Goal: Task Accomplishment & Management: Manage account settings

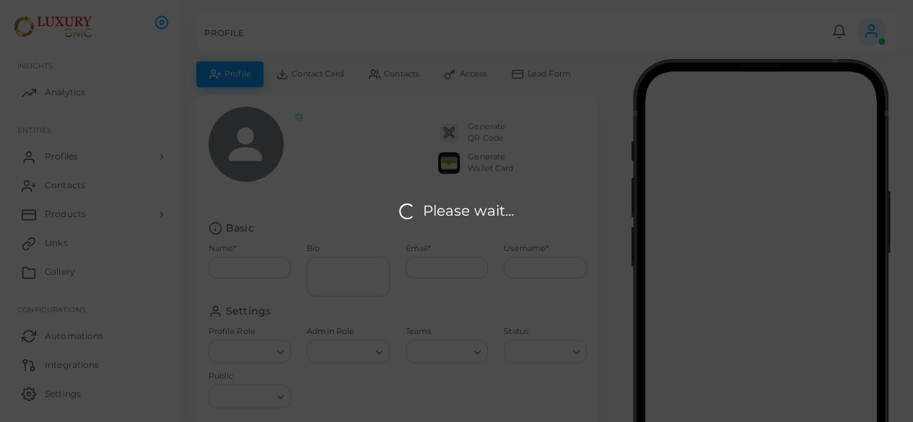
click at [385, 40] on div "Please wait..." at bounding box center [456, 211] width 913 height 422
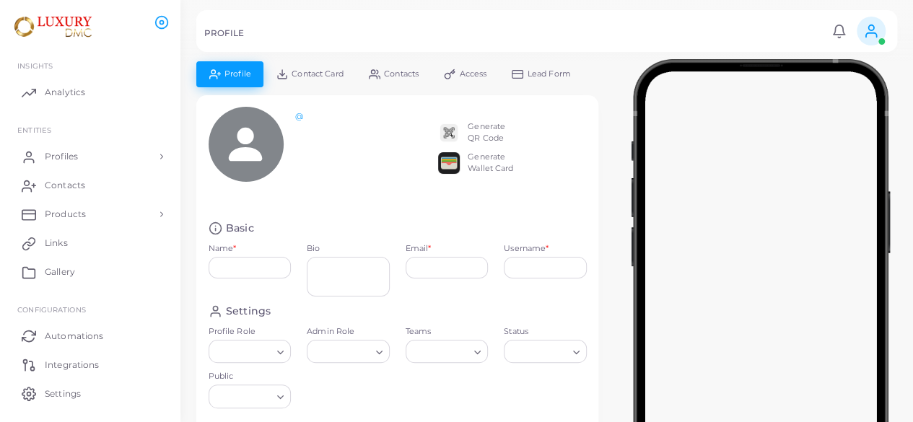
type input "**********"
type textarea "**********"
type input "**********"
type input "********"
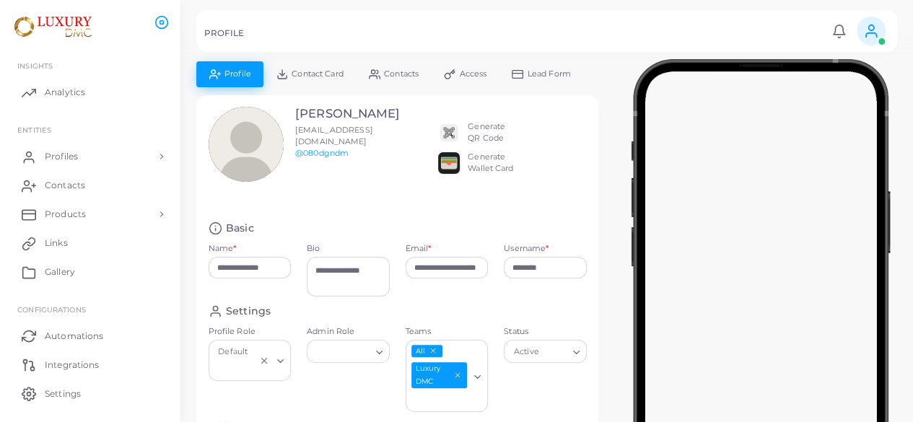
click at [310, 182] on div "Heloïse Perrin hperrin@luxurydmc.com @080dgndm" at bounding box center [283, 158] width 164 height 103
click at [94, 221] on link "Products" at bounding box center [90, 214] width 159 height 29
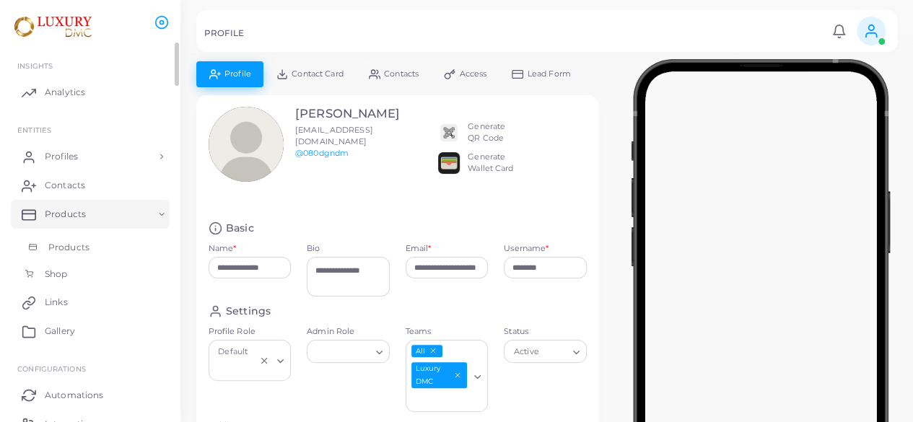
click at [91, 245] on link "Products" at bounding box center [90, 247] width 159 height 27
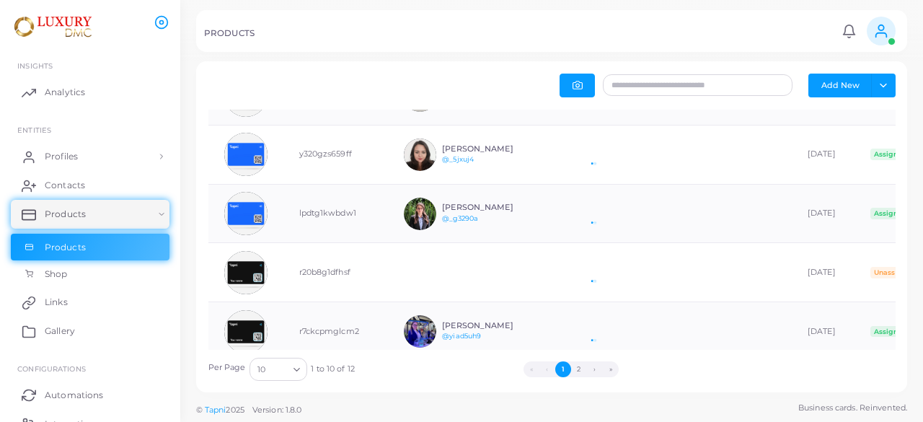
scroll to position [144, 0]
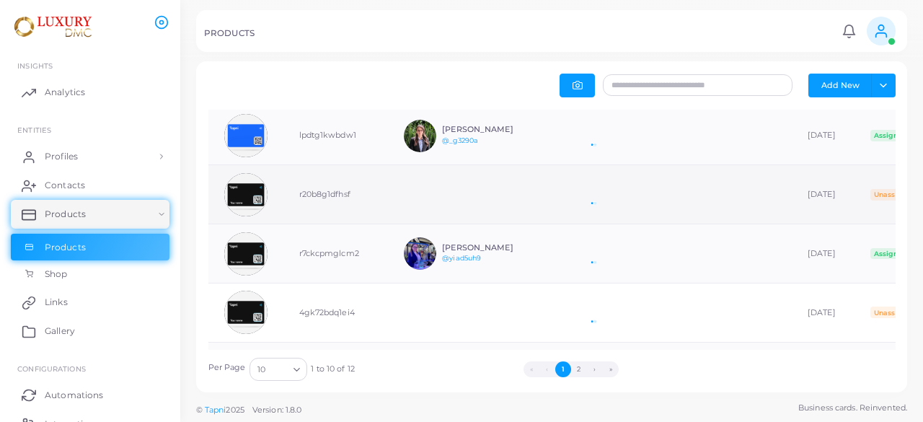
click at [248, 203] on img at bounding box center [245, 194] width 43 height 43
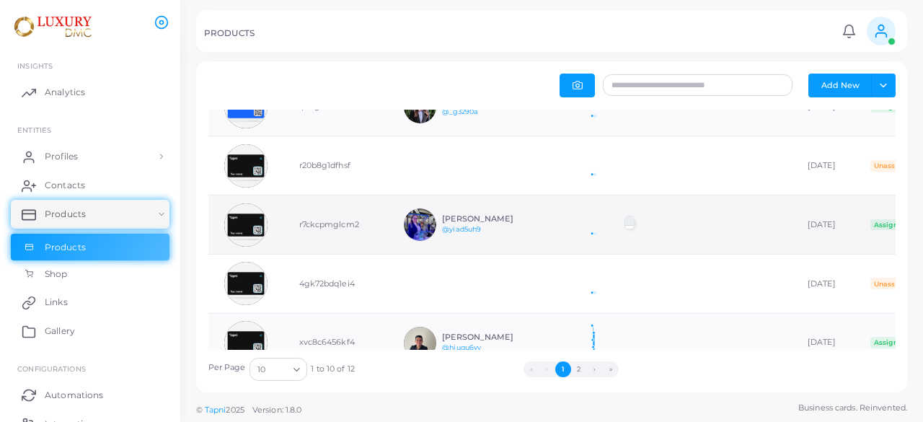
scroll to position [245, 0]
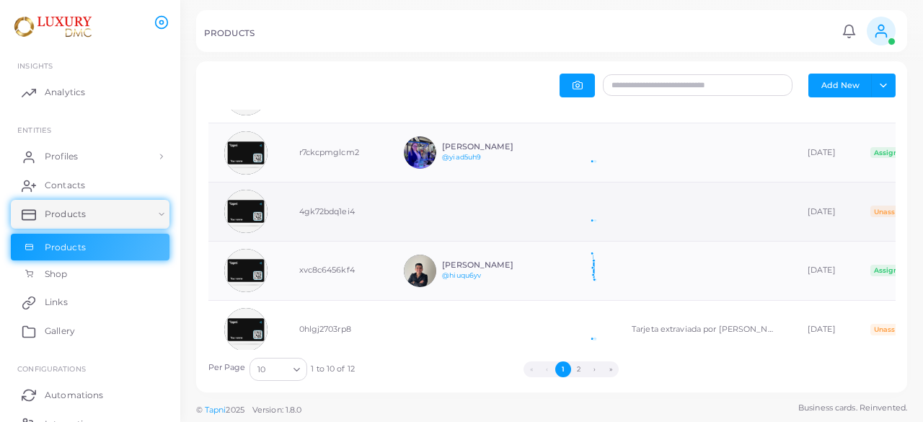
click at [341, 209] on td "4gk72bdq1ei4" at bounding box center [336, 212] width 105 height 59
click at [308, 206] on td "4gk72bdq1ei4" at bounding box center [336, 212] width 105 height 59
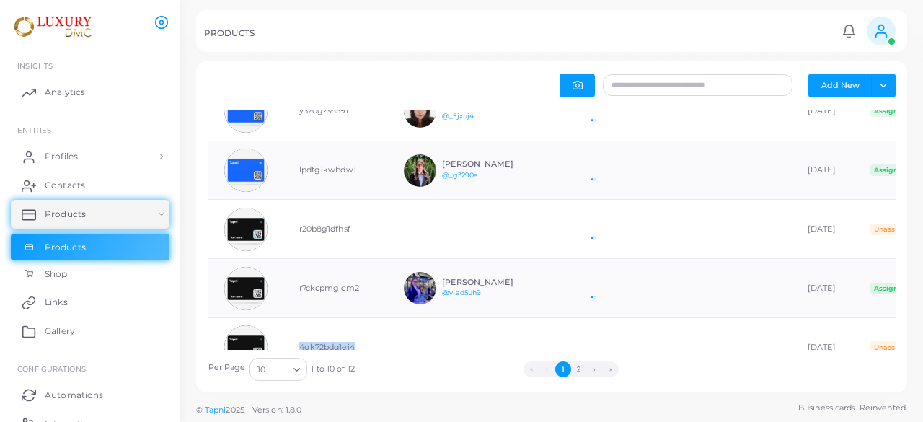
scroll to position [101, 0]
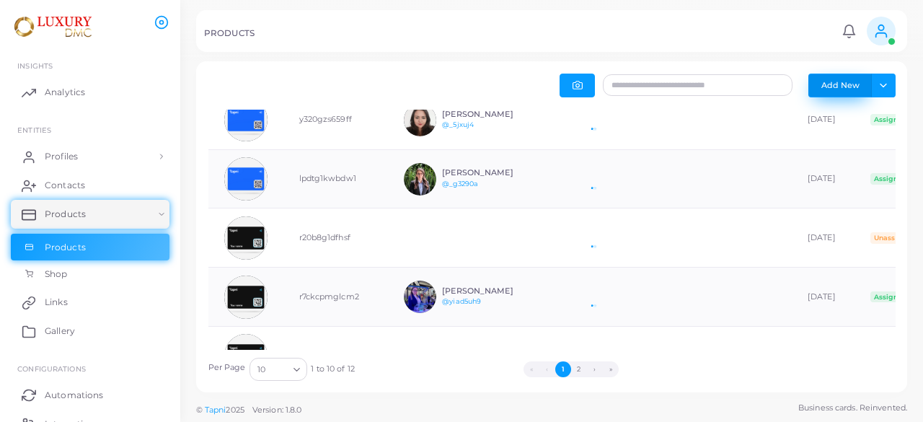
click at [828, 89] on button "Add New" at bounding box center [840, 85] width 63 height 23
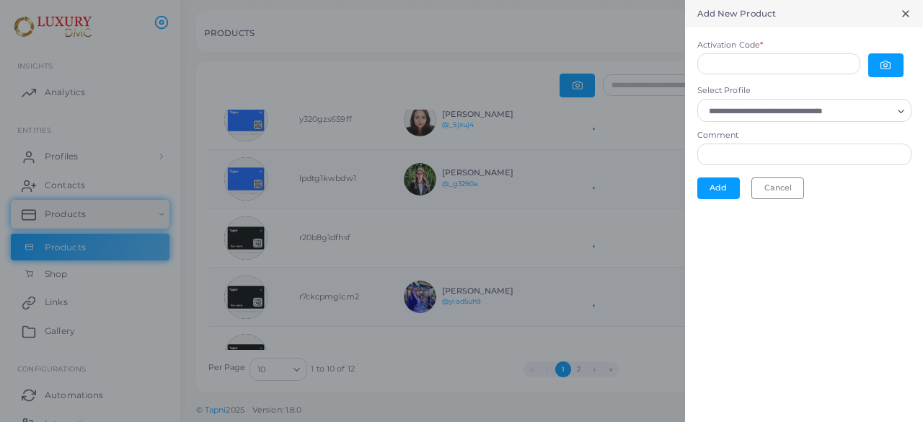
scroll to position [12, 12]
click at [790, 69] on input "Activation Code *" at bounding box center [779, 64] width 163 height 22
click at [897, 65] on button "button" at bounding box center [886, 65] width 35 height 24
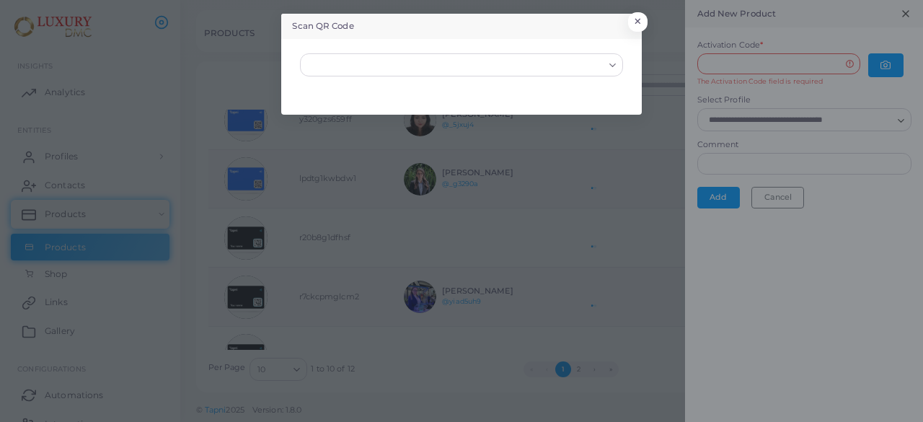
click at [407, 60] on input "Search for option" at bounding box center [455, 65] width 297 height 16
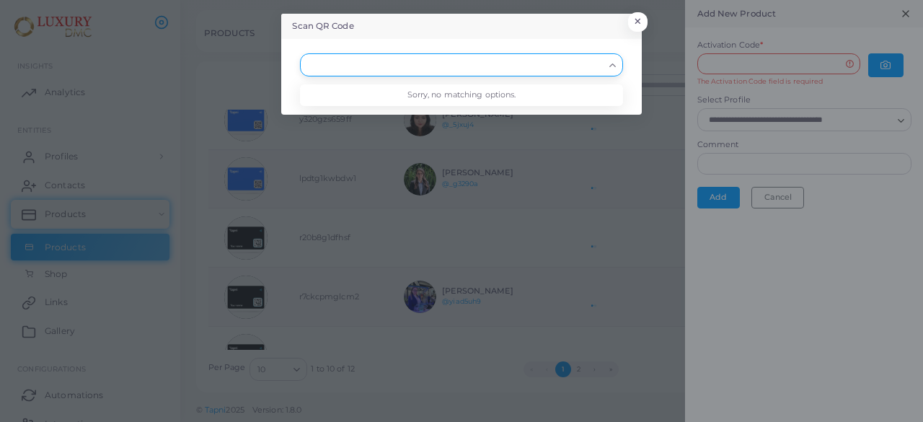
click at [430, 97] on li "Sorry, no matching options." at bounding box center [461, 95] width 322 height 22
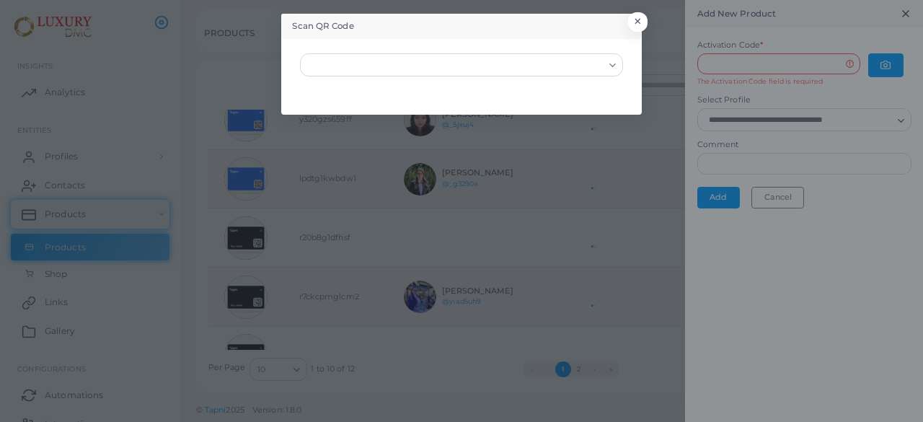
click at [496, 74] on div "Loading..." at bounding box center [461, 64] width 322 height 23
click at [392, 100] on div "Loading..." at bounding box center [461, 77] width 345 height 60
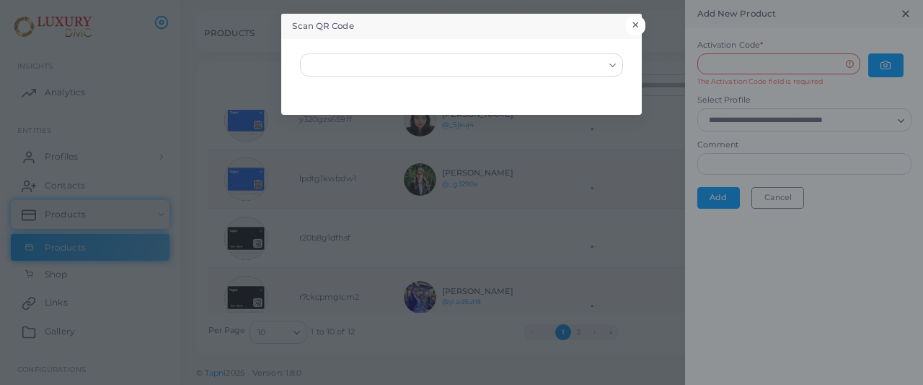
click at [636, 25] on button "×" at bounding box center [635, 25] width 19 height 19
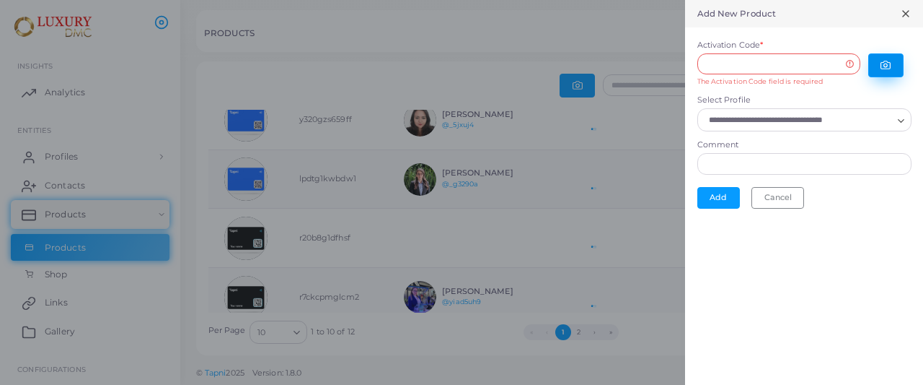
click at [893, 58] on button "button" at bounding box center [886, 65] width 35 height 24
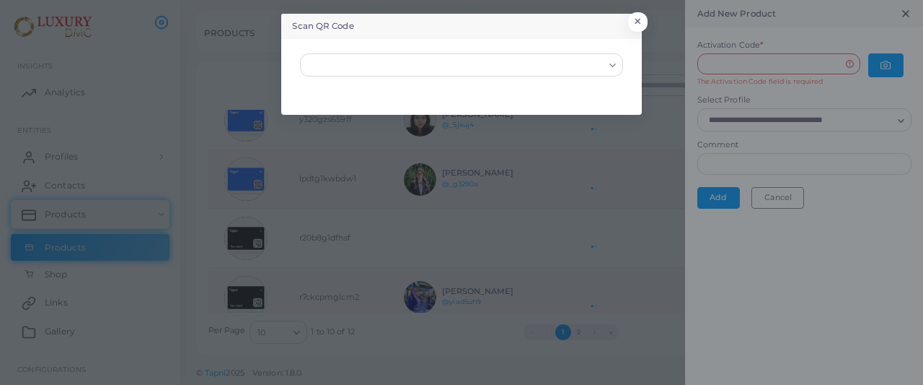
click at [610, 70] on icon "Search for option" at bounding box center [612, 65] width 11 height 11
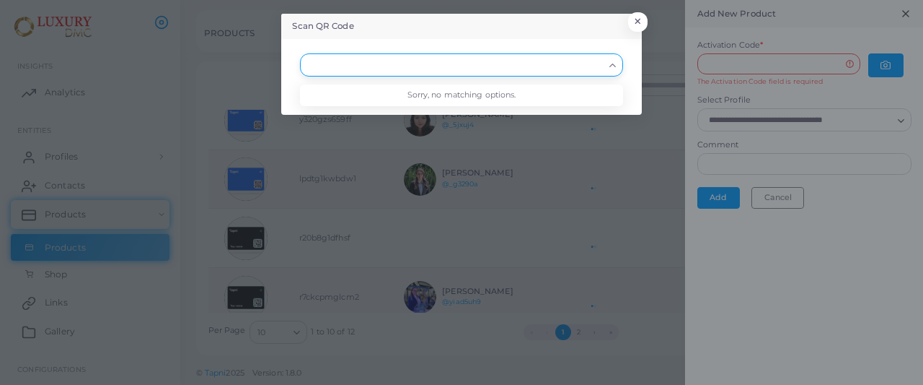
drag, startPoint x: 432, startPoint y: 87, endPoint x: 430, endPoint y: 94, distance: 7.5
click at [432, 87] on li "Sorry, no matching options." at bounding box center [461, 95] width 322 height 22
click at [430, 95] on li "Sorry, no matching options." at bounding box center [461, 95] width 322 height 22
click at [430, 68] on input "Search for option" at bounding box center [455, 65] width 297 height 16
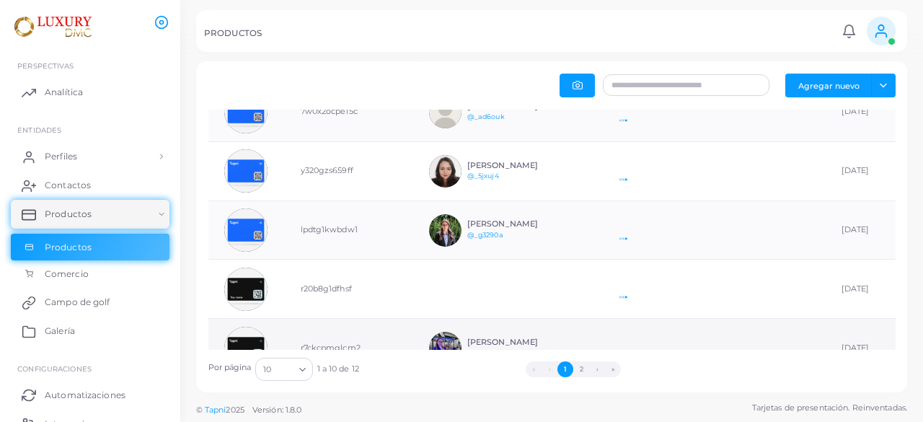
scroll to position [72, 0]
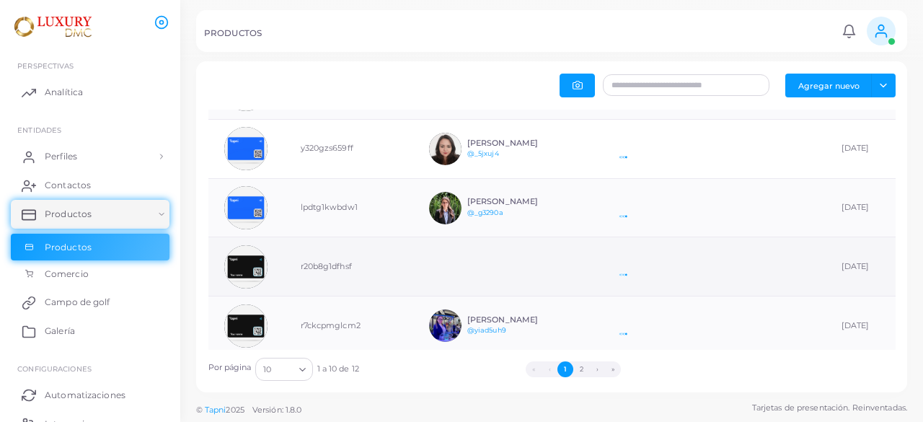
click at [330, 271] on td "r20b8g1dfhsf" at bounding box center [349, 266] width 128 height 59
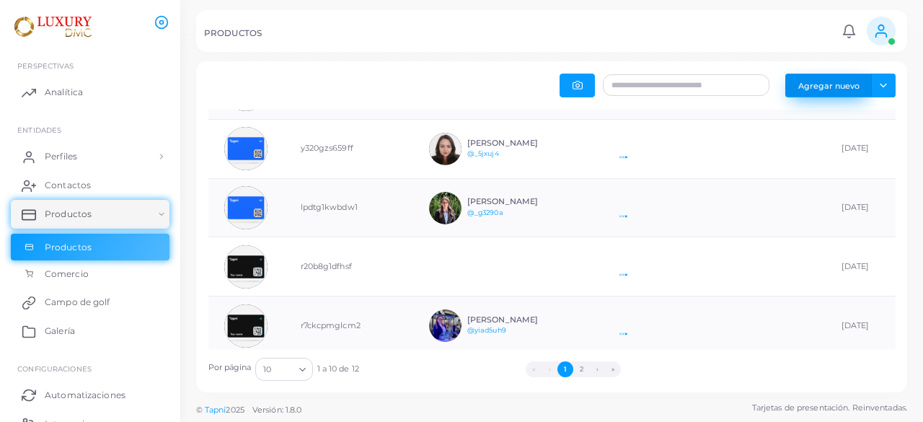
click at [847, 92] on button "Agregar nuevo" at bounding box center [829, 85] width 87 height 23
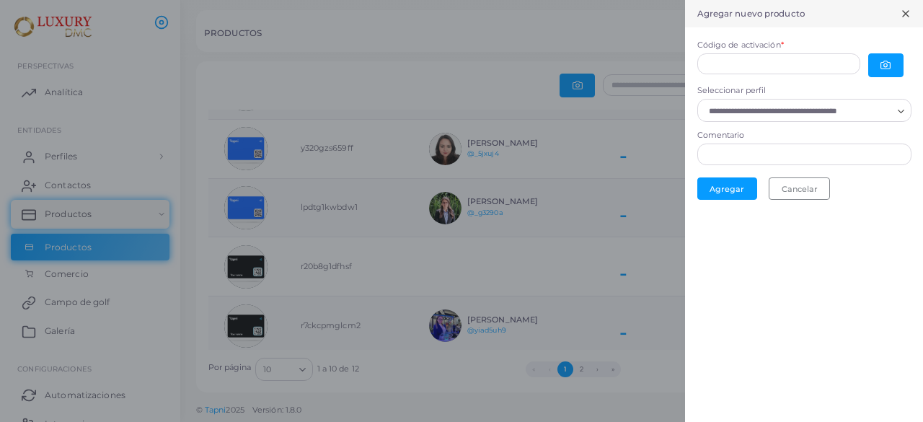
scroll to position [12, 12]
click at [896, 59] on button "button" at bounding box center [886, 65] width 35 height 24
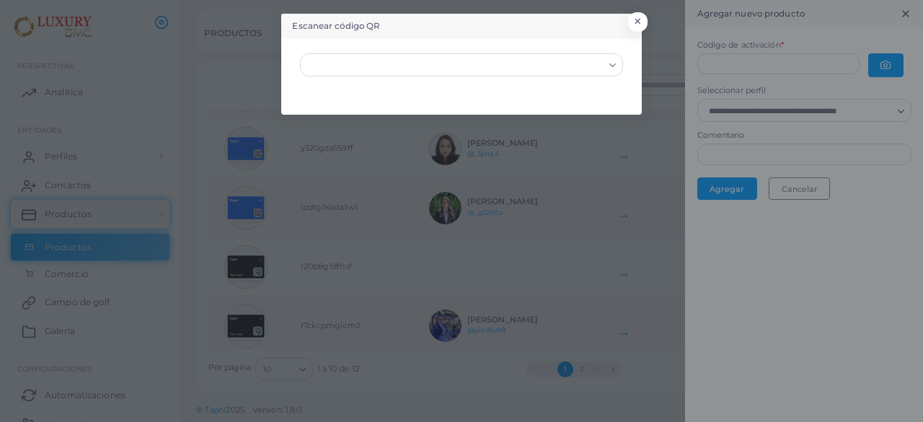
click at [602, 62] on input "Buscar opción" at bounding box center [455, 65] width 297 height 16
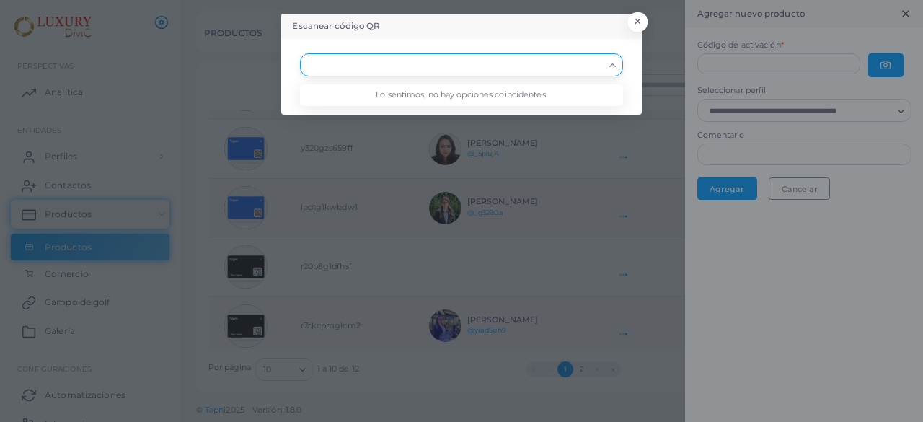
click at [558, 92] on li "Lo sentimos, no hay opciones coincidentes." at bounding box center [461, 95] width 322 height 22
click at [574, 71] on input "Buscar opción" at bounding box center [455, 65] width 297 height 16
click at [638, 26] on font "×" at bounding box center [635, 24] width 9 height 19
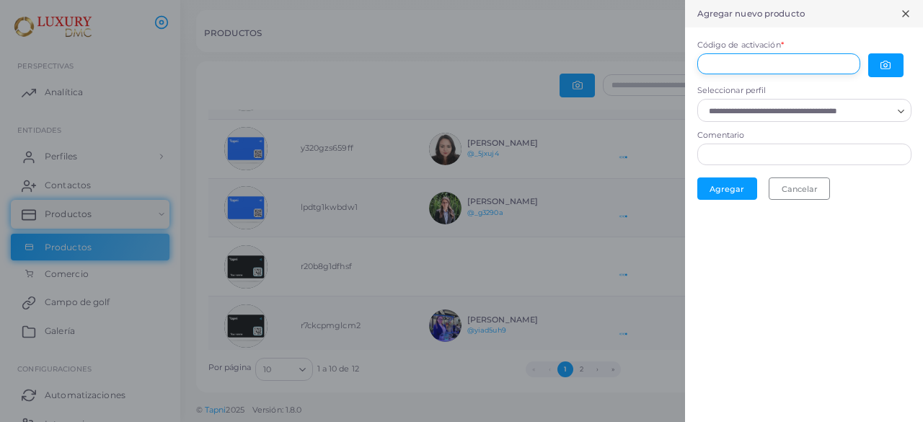
click at [797, 61] on input "Código de activación *" at bounding box center [779, 64] width 163 height 22
click at [808, 100] on div "Seleccionar perfil Cargando..." at bounding box center [805, 103] width 214 height 37
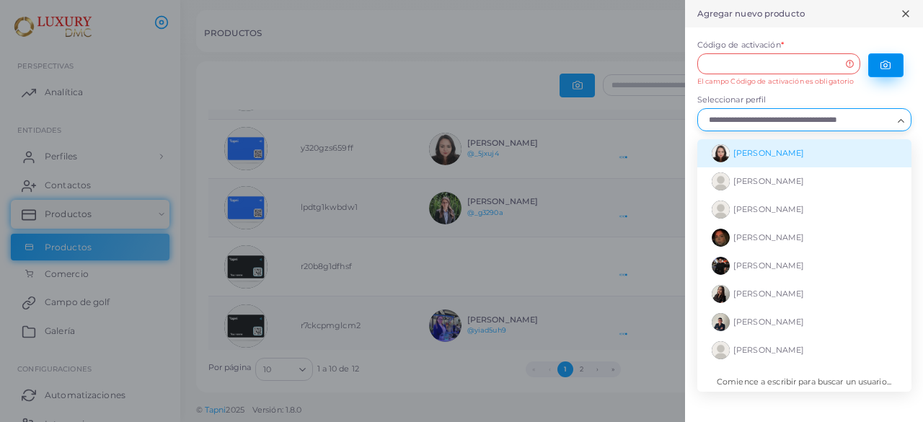
click at [882, 56] on button "button" at bounding box center [886, 65] width 35 height 24
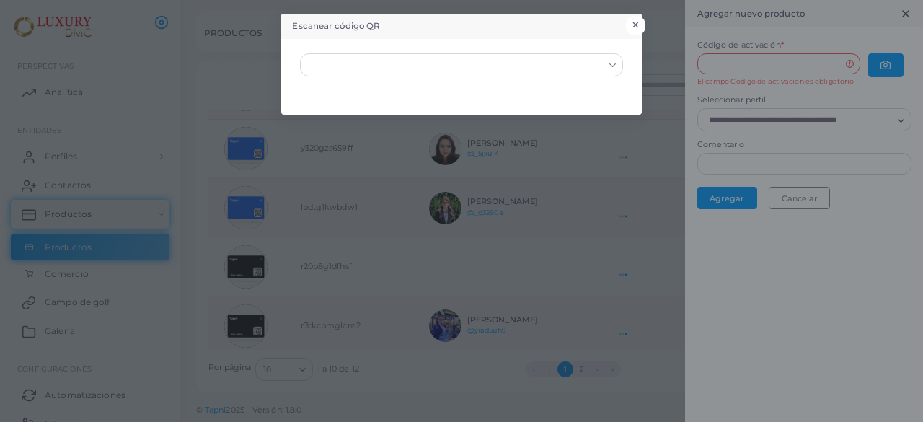
click at [638, 22] on font "×" at bounding box center [635, 24] width 9 height 19
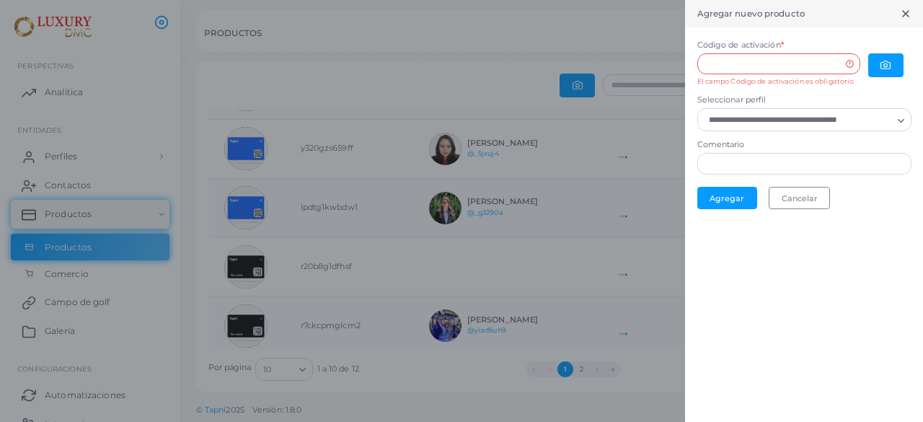
click at [905, 60] on div at bounding box center [890, 65] width 43 height 24
click at [897, 62] on button "button" at bounding box center [886, 65] width 35 height 24
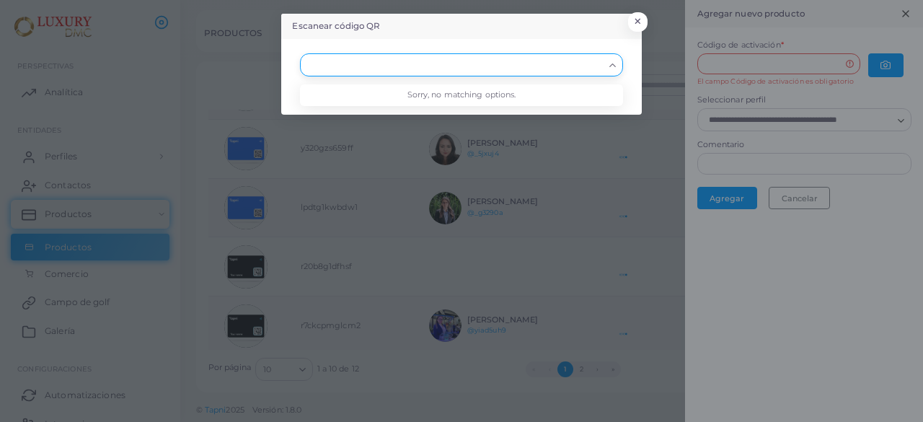
click at [578, 56] on div "Buscar opción" at bounding box center [454, 63] width 299 height 19
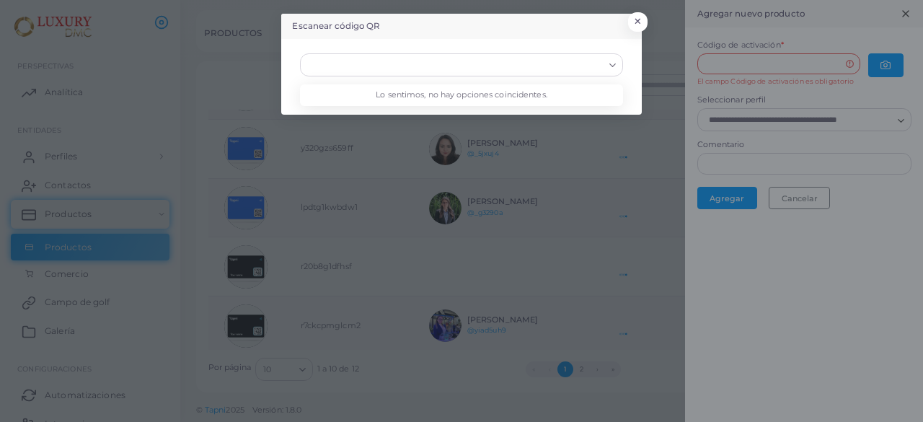
click at [524, 134] on div "Escanear código QR × Cargando... Lo sentimos, no hay opciones coincidentes." at bounding box center [461, 211] width 923 height 422
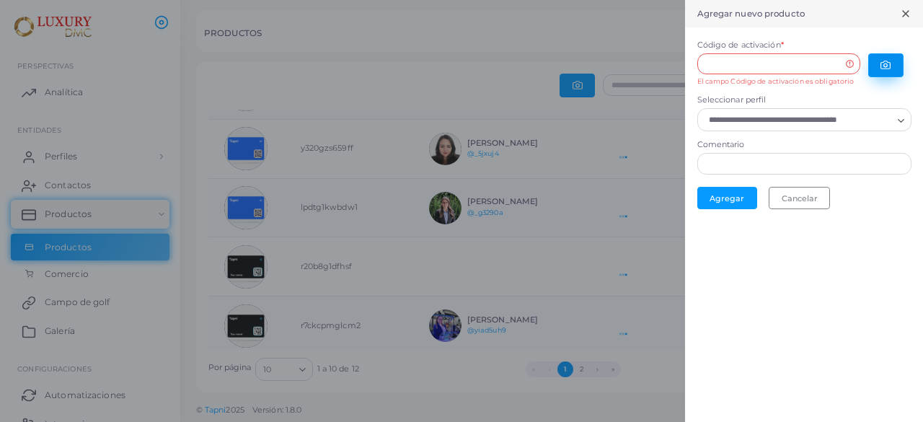
click at [876, 61] on button "button" at bounding box center [886, 65] width 35 height 24
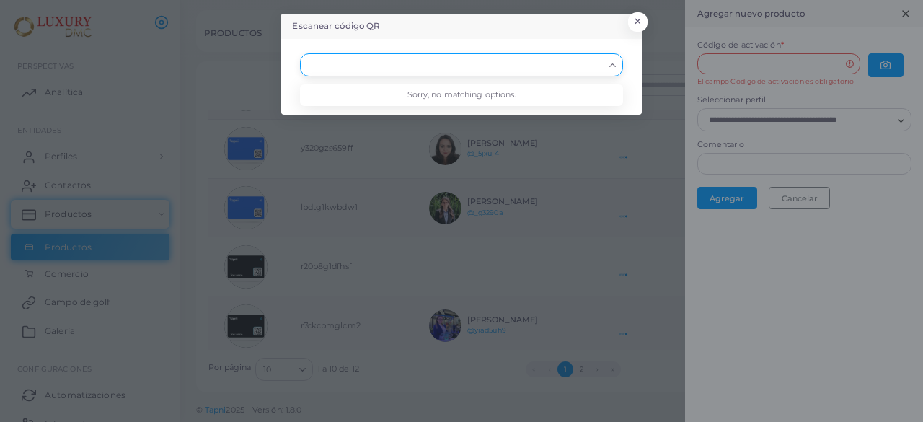
click at [617, 66] on icon "Buscar opción" at bounding box center [612, 65] width 11 height 11
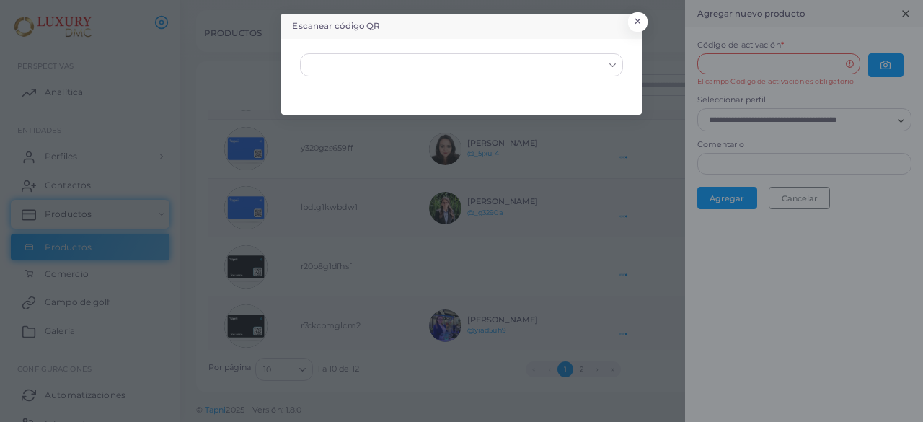
click at [617, 66] on icon "Buscar opción" at bounding box center [612, 65] width 11 height 11
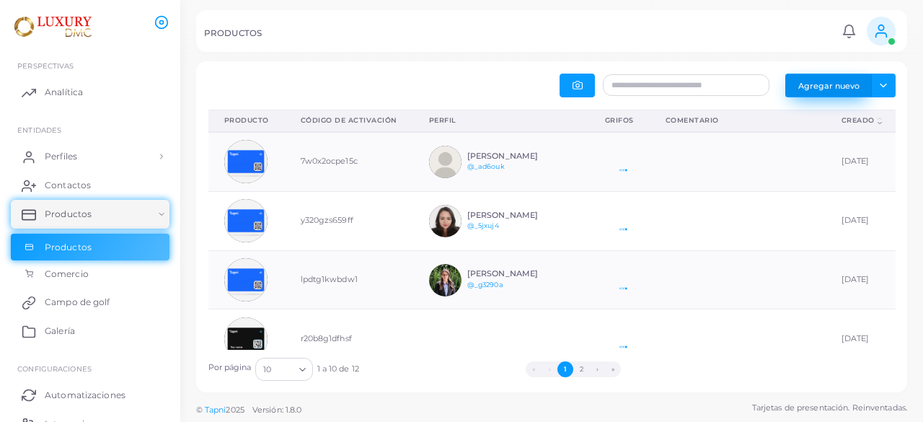
click at [828, 84] on font "Agregar nuevo" at bounding box center [829, 85] width 61 height 10
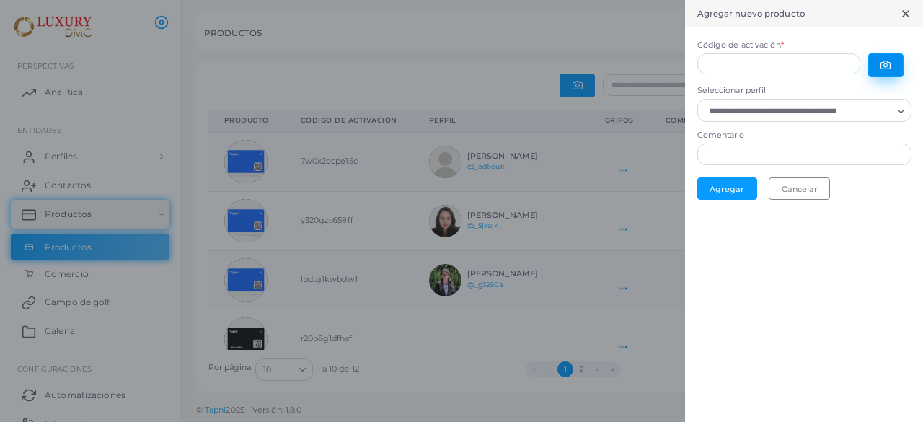
click at [874, 58] on button "button" at bounding box center [886, 65] width 35 height 24
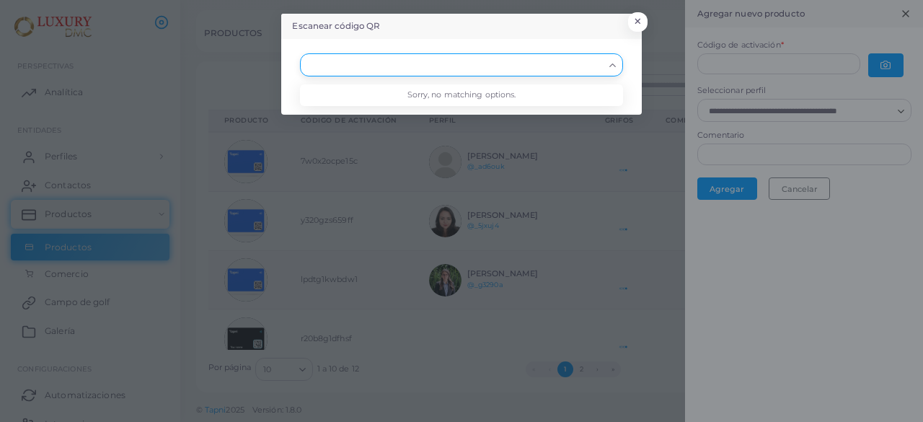
click at [573, 63] on input "Buscar opción" at bounding box center [455, 65] width 297 height 16
click at [559, 95] on li "Lo sentimos, no hay opciones coincidentes." at bounding box center [461, 95] width 322 height 22
click at [612, 72] on div "Cargando..." at bounding box center [461, 64] width 322 height 23
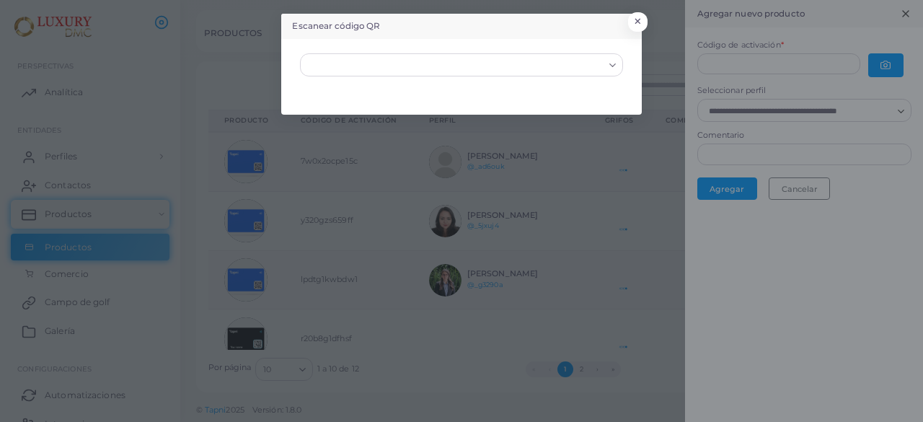
click at [612, 72] on div "Cargando..." at bounding box center [461, 64] width 322 height 23
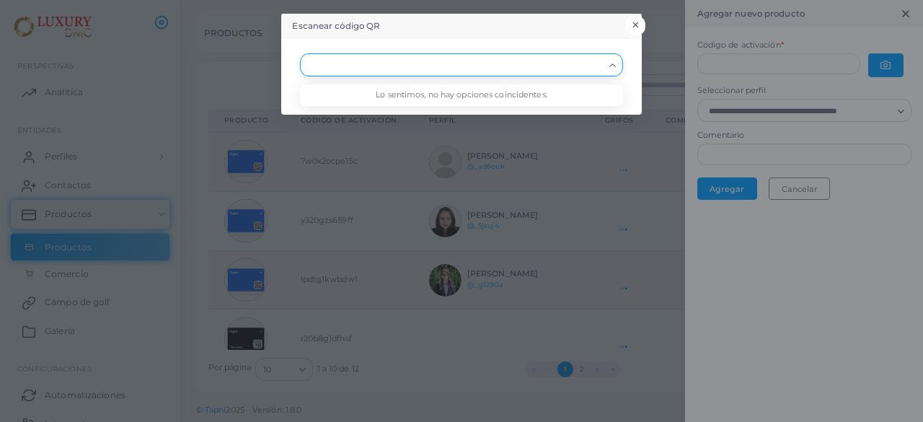
click at [645, 19] on div "Escanear código QR × Cargando... Lo sentimos, no hay opciones coincidentes." at bounding box center [461, 211] width 923 height 422
click at [612, 60] on icon "Buscar opción" at bounding box center [612, 65] width 11 height 11
click at [638, 28] on font "×" at bounding box center [635, 24] width 9 height 19
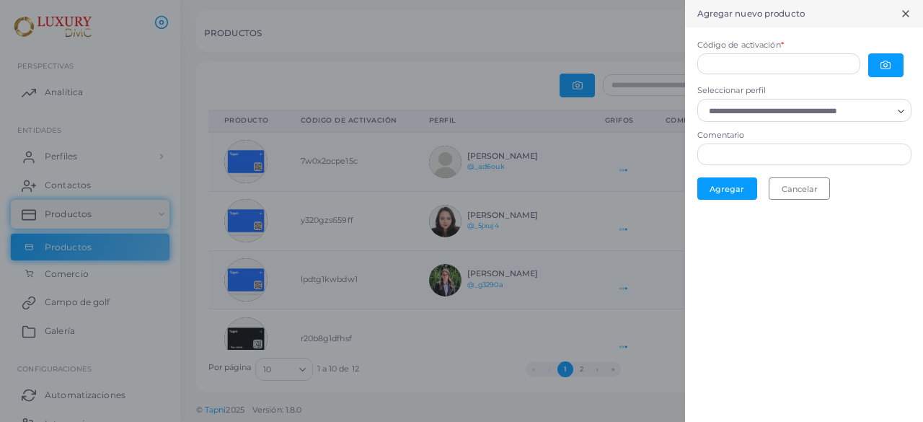
click at [641, 25] on div at bounding box center [461, 211] width 923 height 422
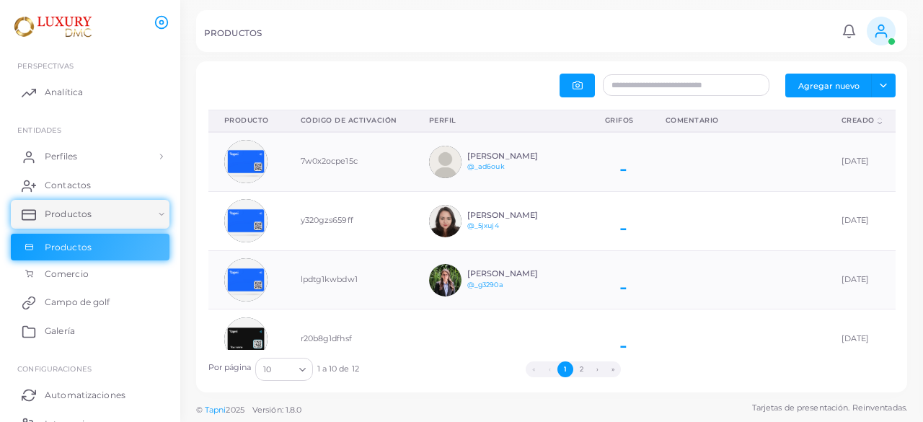
scroll to position [12, 12]
click at [821, 83] on font "Agregar nuevo" at bounding box center [829, 85] width 61 height 10
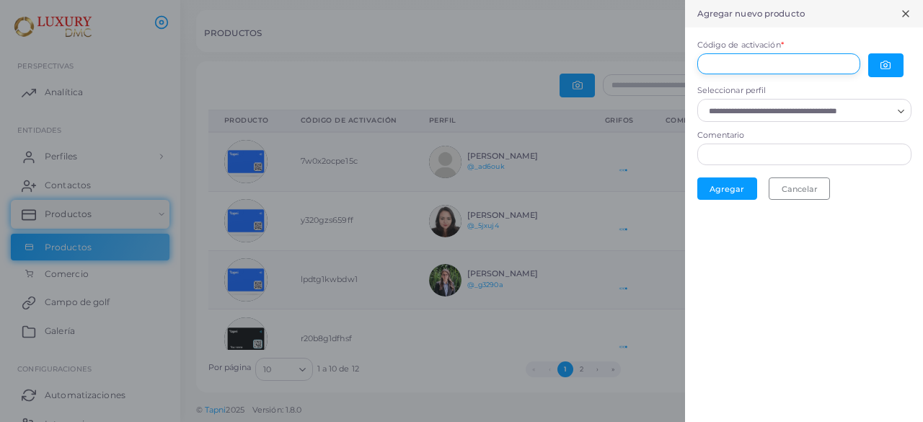
click at [752, 57] on input "Código de activación *" at bounding box center [779, 64] width 163 height 22
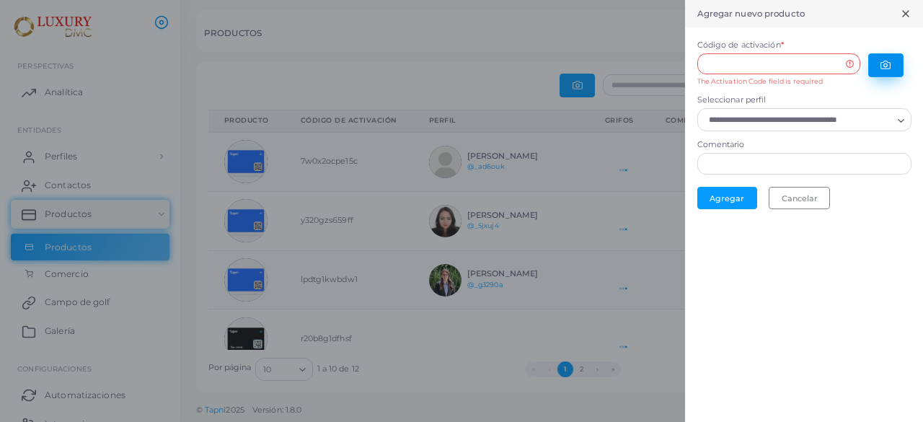
click at [885, 58] on button "button" at bounding box center [886, 65] width 35 height 24
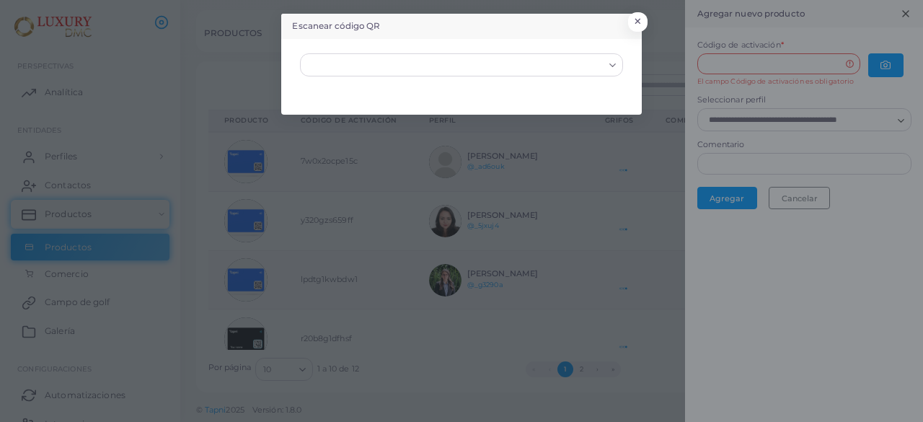
click at [634, 13] on div "Escanear código QR × Cargando..." at bounding box center [461, 211] width 923 height 422
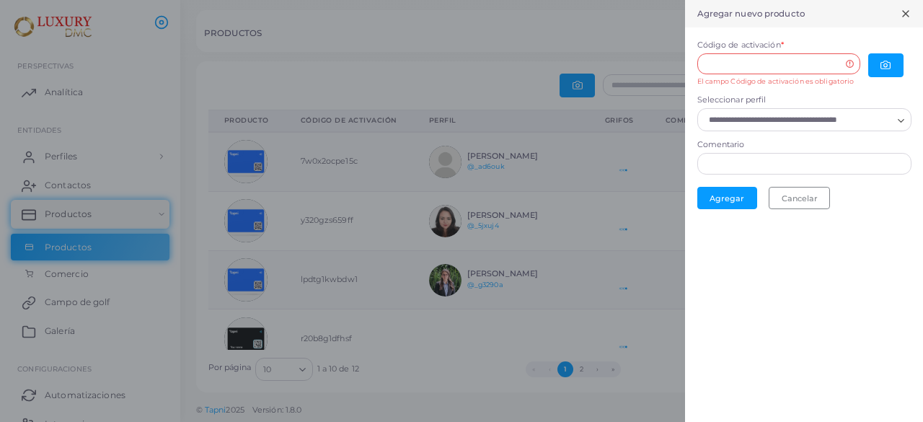
click at [364, 49] on div at bounding box center [461, 211] width 923 height 422
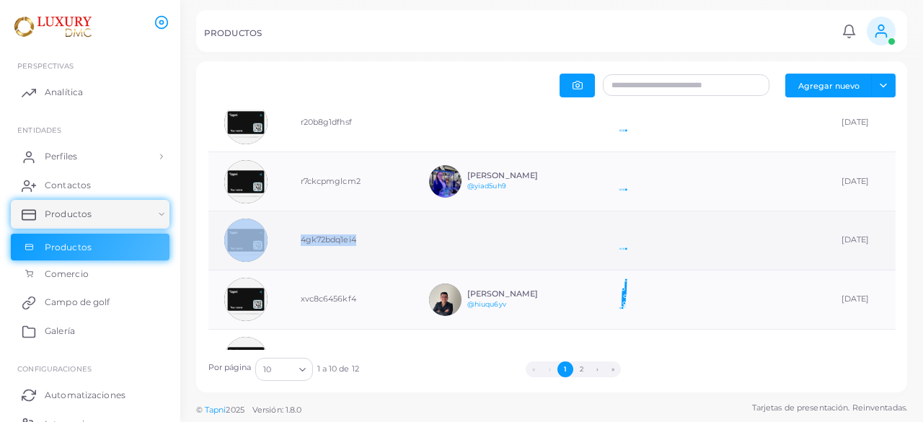
drag, startPoint x: 343, startPoint y: 224, endPoint x: 281, endPoint y: 227, distance: 62.1
click at [281, 227] on tr "4gk72bdq1ei4 [DATE] Sin asignar Editar" at bounding box center [610, 240] width 802 height 59
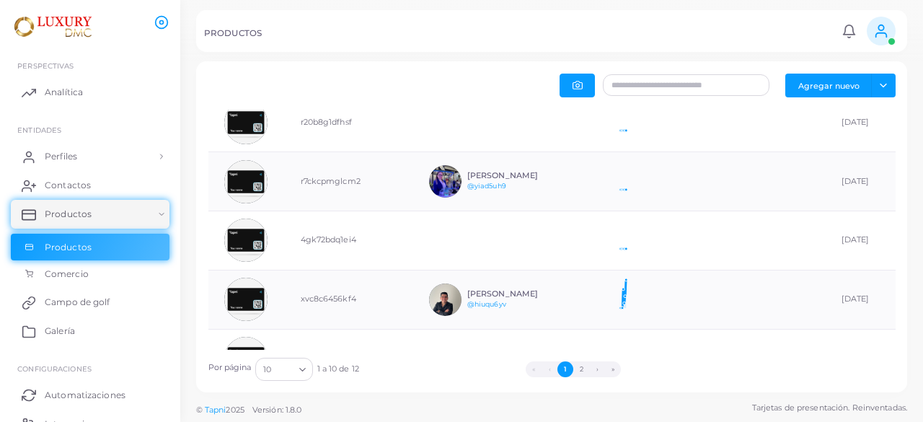
click at [329, 37] on div "PRODUCTOS" at bounding box center [520, 35] width 633 height 14
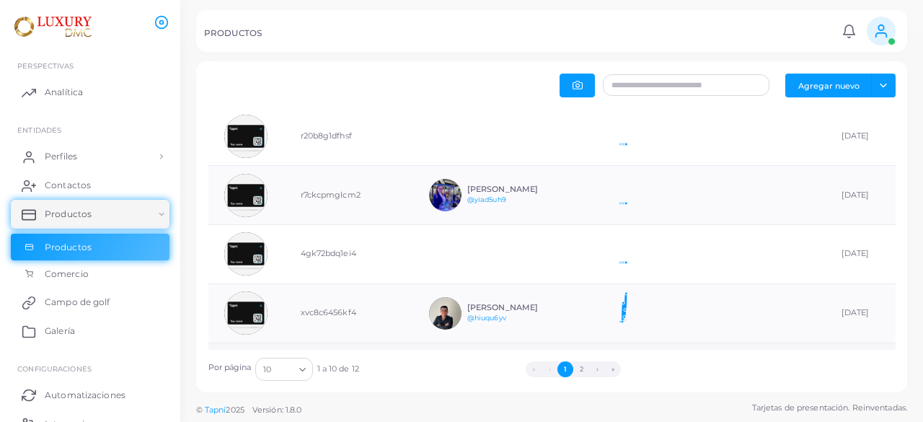
scroll to position [204, 0]
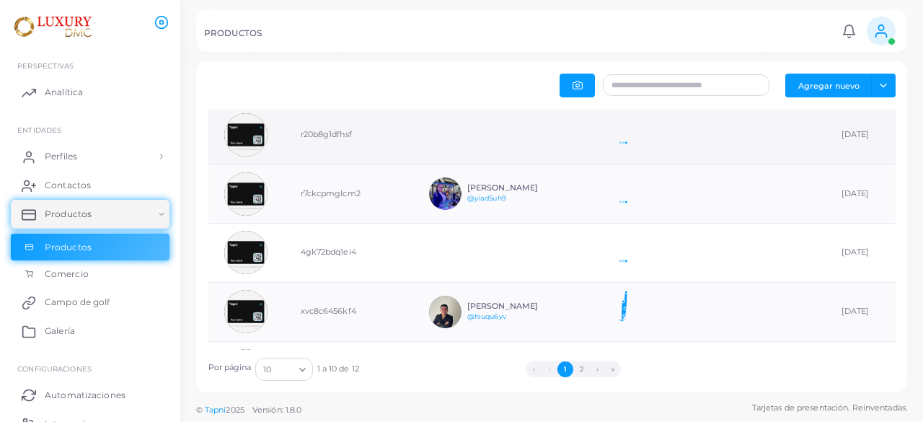
click at [340, 139] on td "r20b8g1dfhsf" at bounding box center [349, 134] width 128 height 59
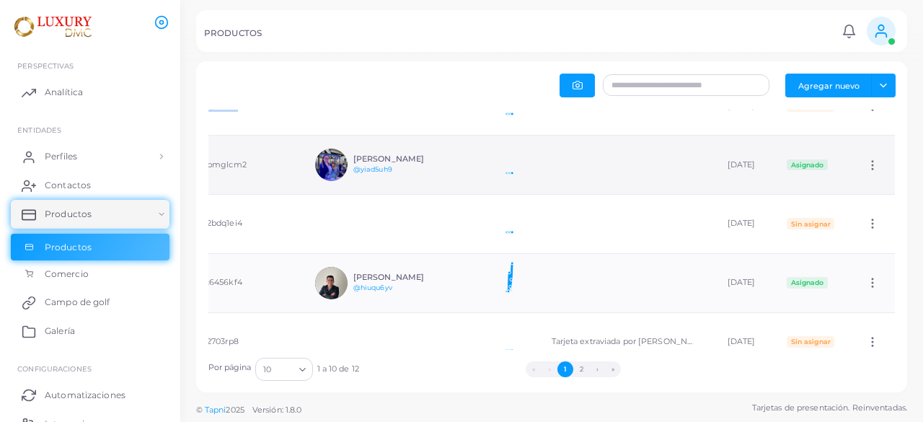
scroll to position [227, 0]
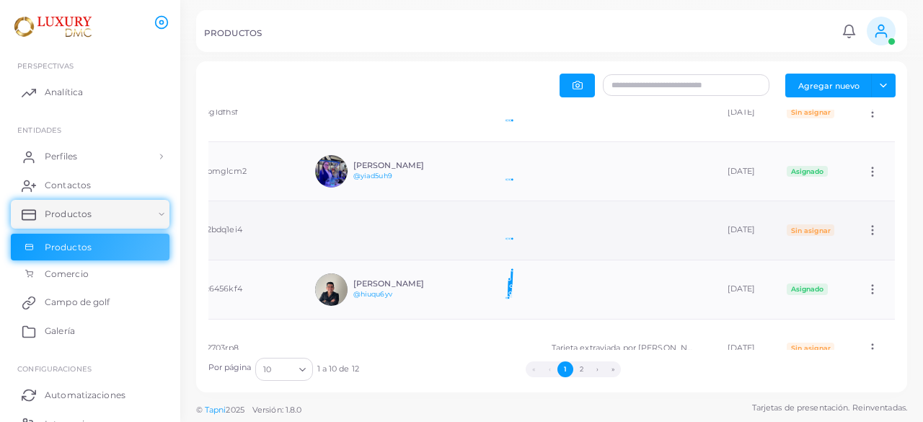
click at [866, 229] on icon at bounding box center [872, 230] width 13 height 13
click at [861, 242] on font "Editar" at bounding box center [867, 247] width 23 height 10
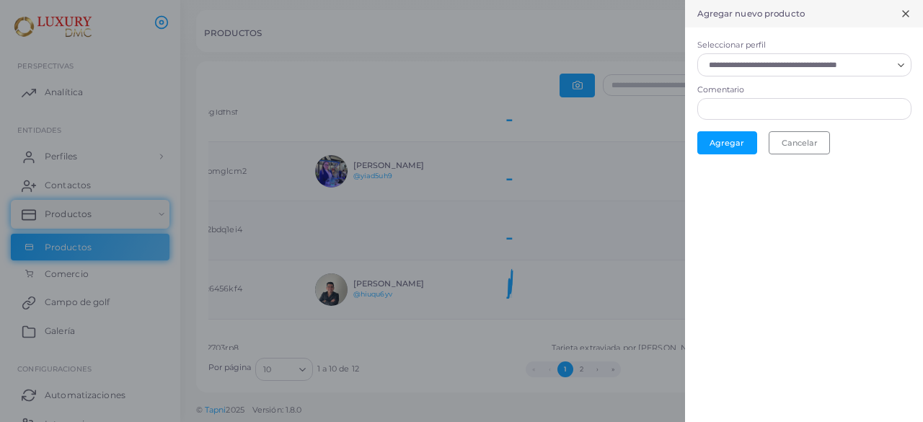
scroll to position [12, 12]
click at [823, 74] on div "Cargando..." at bounding box center [805, 64] width 214 height 23
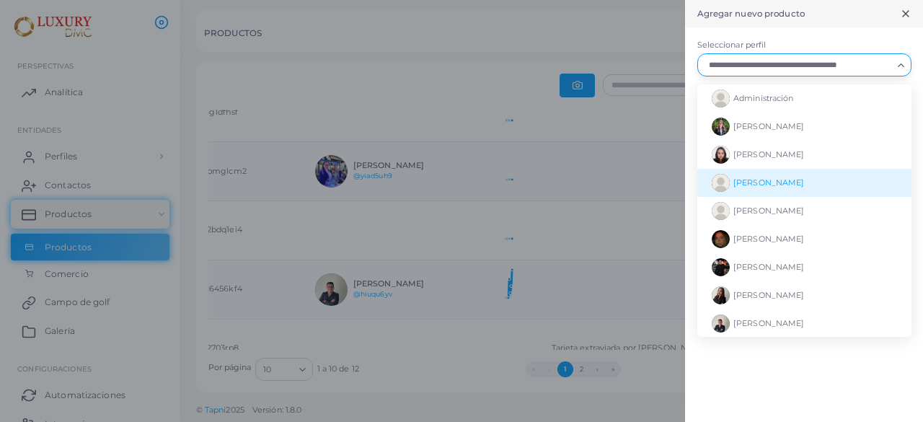
scroll to position [75, 0]
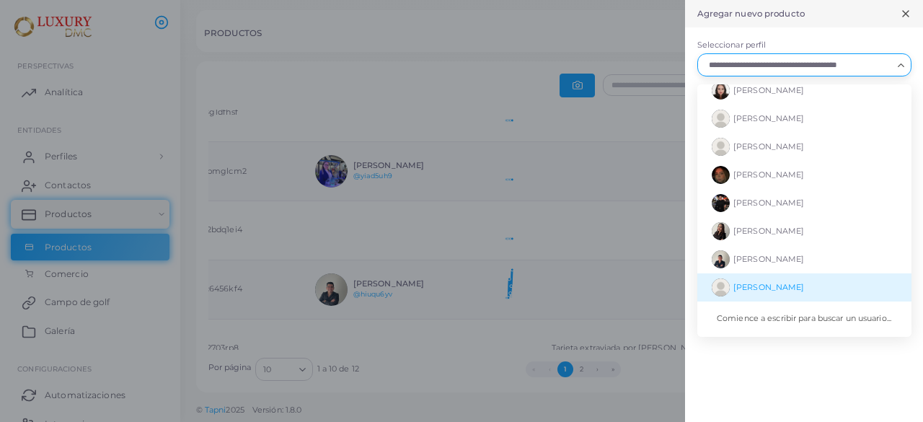
click at [768, 282] on font "[PERSON_NAME]" at bounding box center [769, 287] width 71 height 10
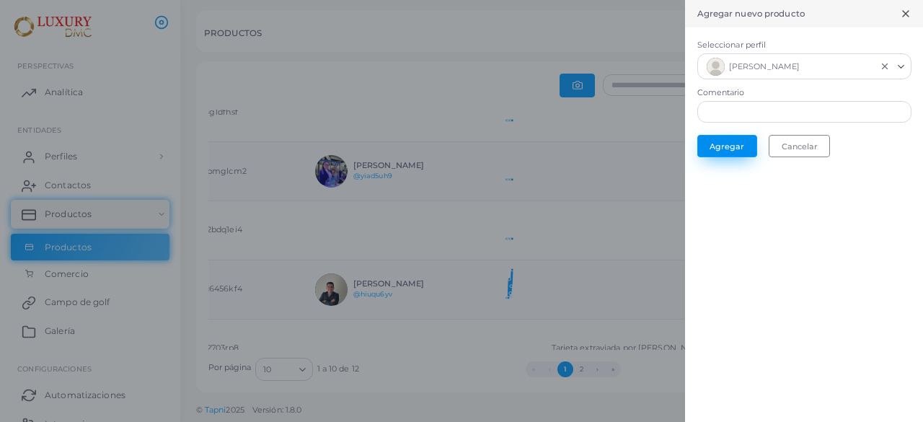
click at [737, 139] on button "Agregar" at bounding box center [728, 146] width 60 height 22
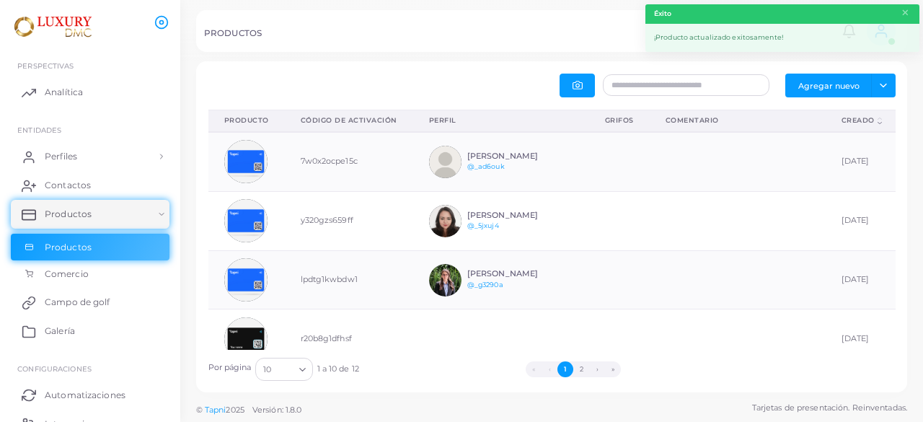
scroll to position [48, 49]
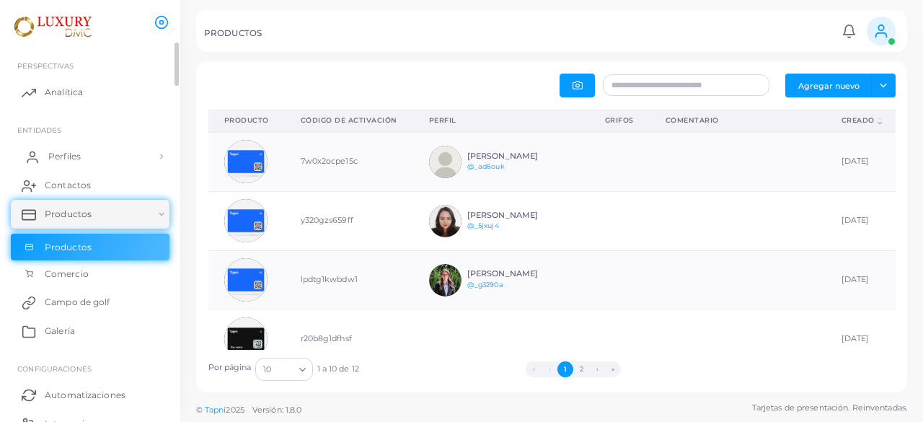
click at [66, 153] on font "Perfiles" at bounding box center [64, 156] width 32 height 11
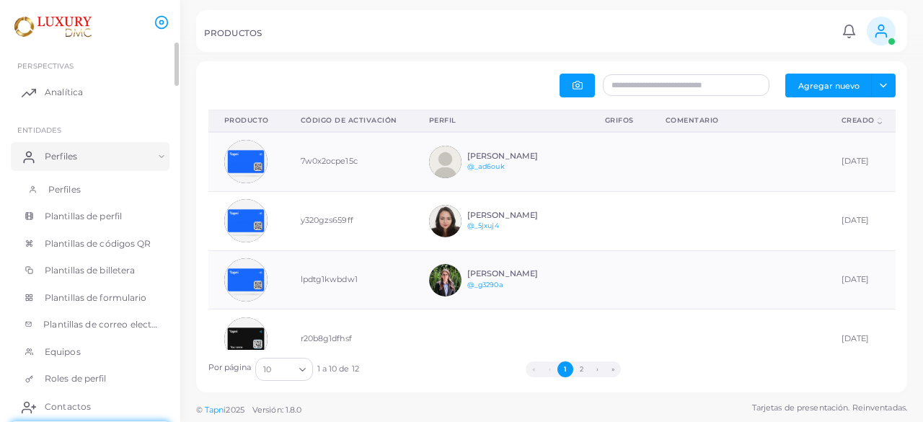
click at [84, 185] on link "Perfiles" at bounding box center [90, 189] width 159 height 27
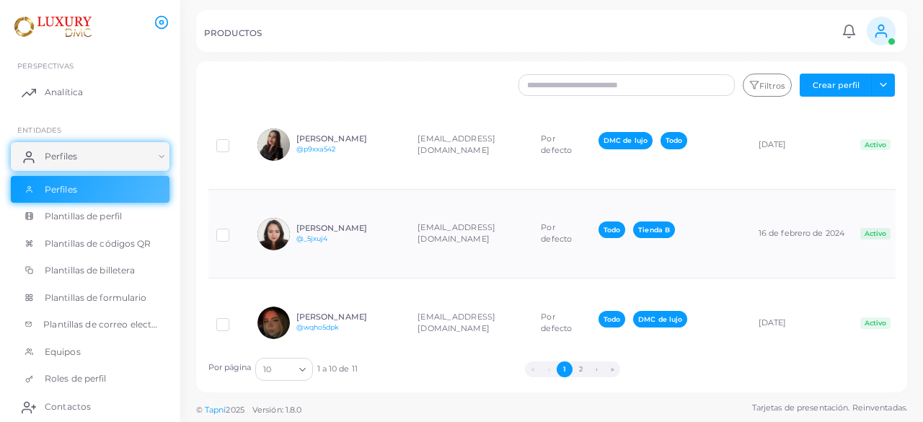
click at [426, 77] on font "[EMAIL_ADDRESS][DOMAIN_NAME]" at bounding box center [457, 67] width 78 height 22
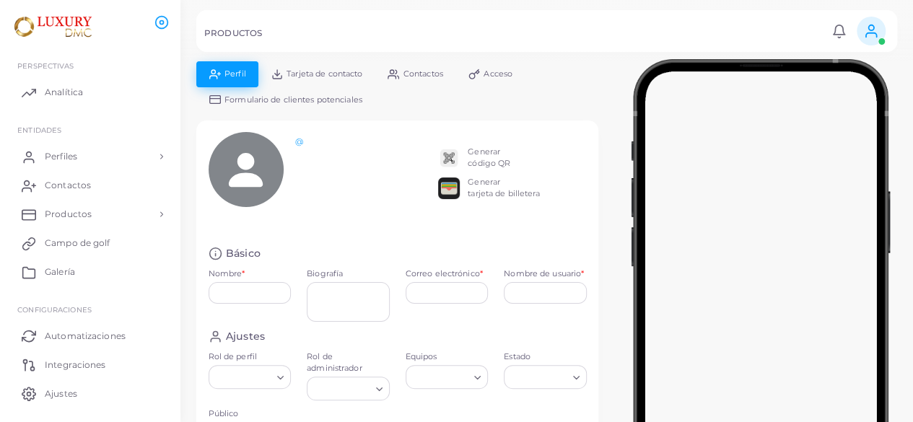
type input "**********"
type textarea "**********"
type input "**********"
type input "********"
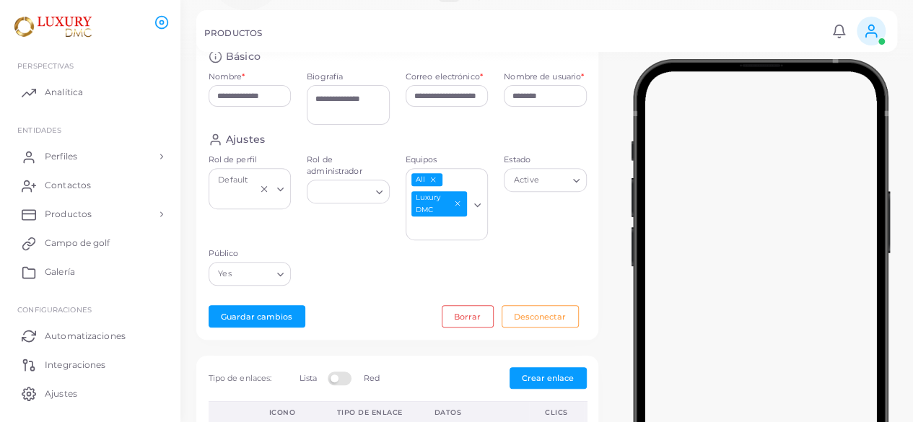
scroll to position [125, 0]
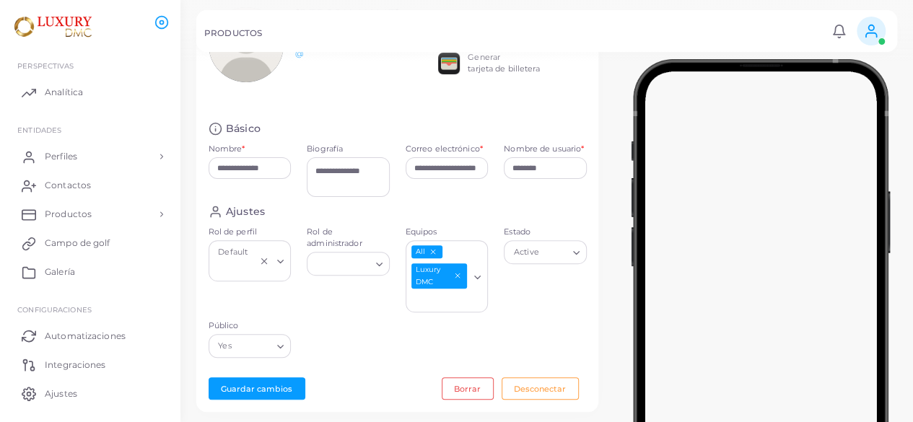
click at [436, 205] on div "Ajustes" at bounding box center [398, 212] width 378 height 14
drag, startPoint x: 383, startPoint y: 173, endPoint x: 58, endPoint y: 155, distance: 325.2
click at [76, 152] on div "**********" at bounding box center [456, 86] width 913 height 422
type textarea "*"
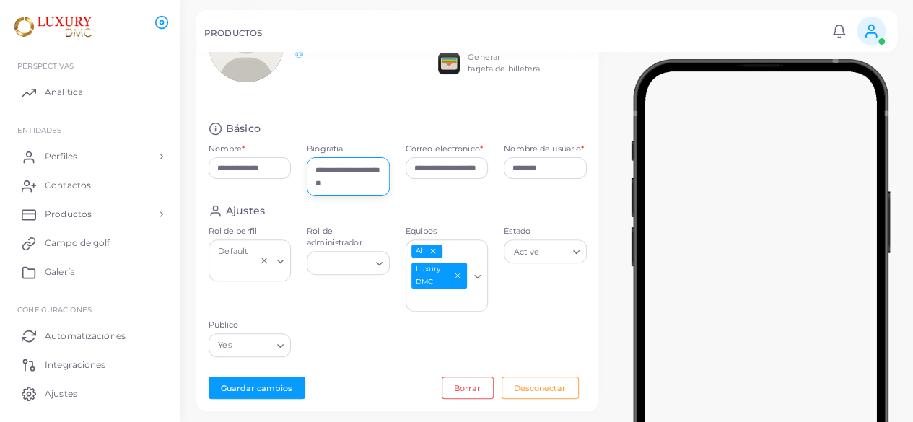
click at [334, 177] on textarea "**********" at bounding box center [348, 176] width 83 height 39
type textarea "**********"
click at [471, 207] on div "Ajustes" at bounding box center [398, 211] width 378 height 14
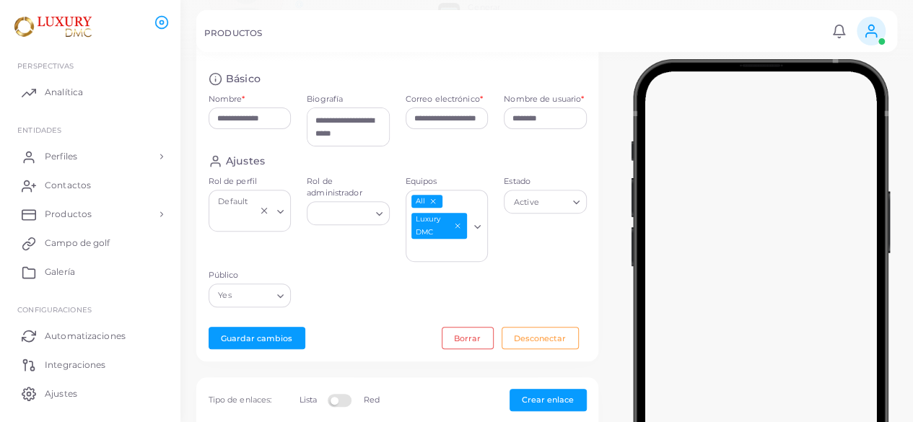
scroll to position [197, 0]
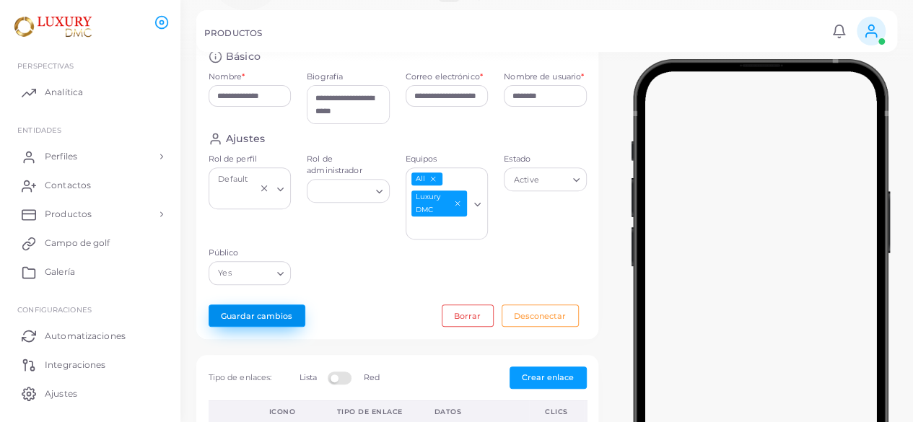
click at [258, 318] on button "Guardar cambios" at bounding box center [257, 315] width 97 height 22
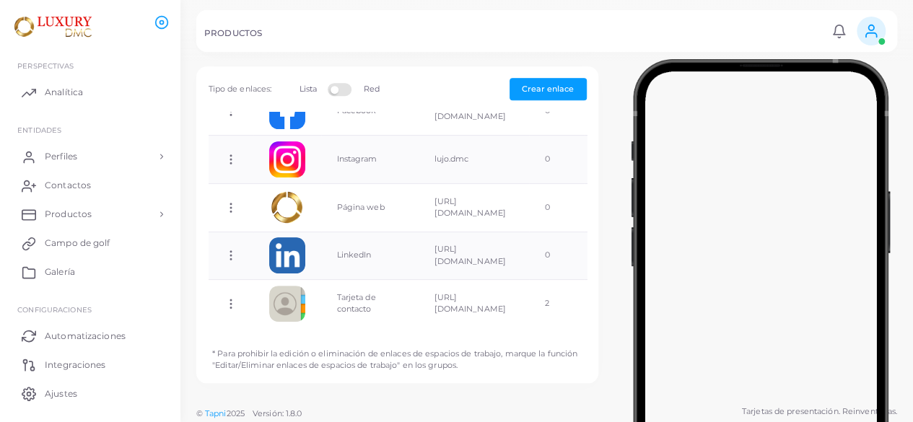
scroll to position [269, 0]
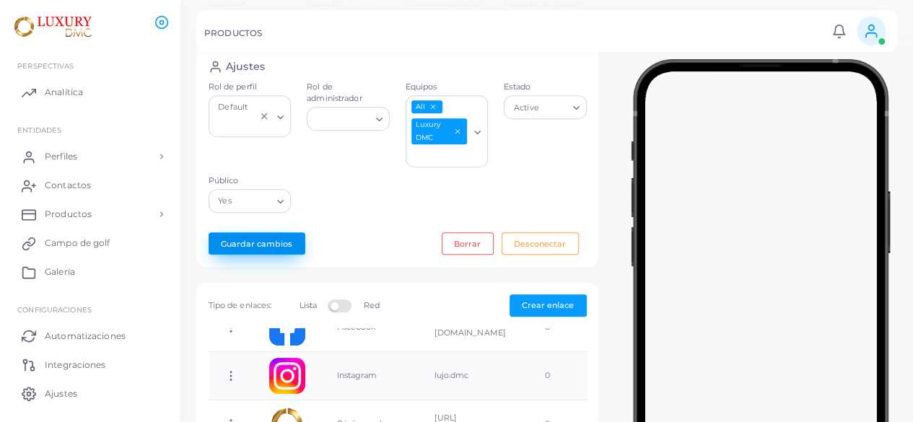
click at [237, 233] on button "Guardar cambios" at bounding box center [257, 243] width 97 height 22
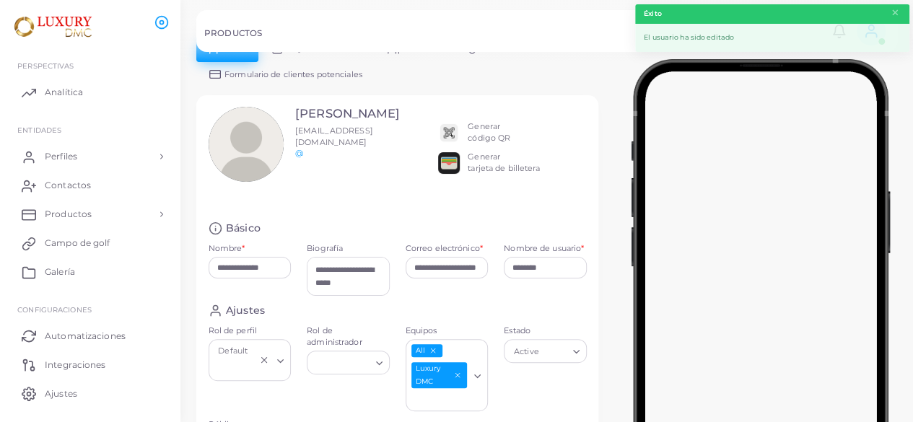
scroll to position [0, 0]
